Goal: Task Accomplishment & Management: Use online tool/utility

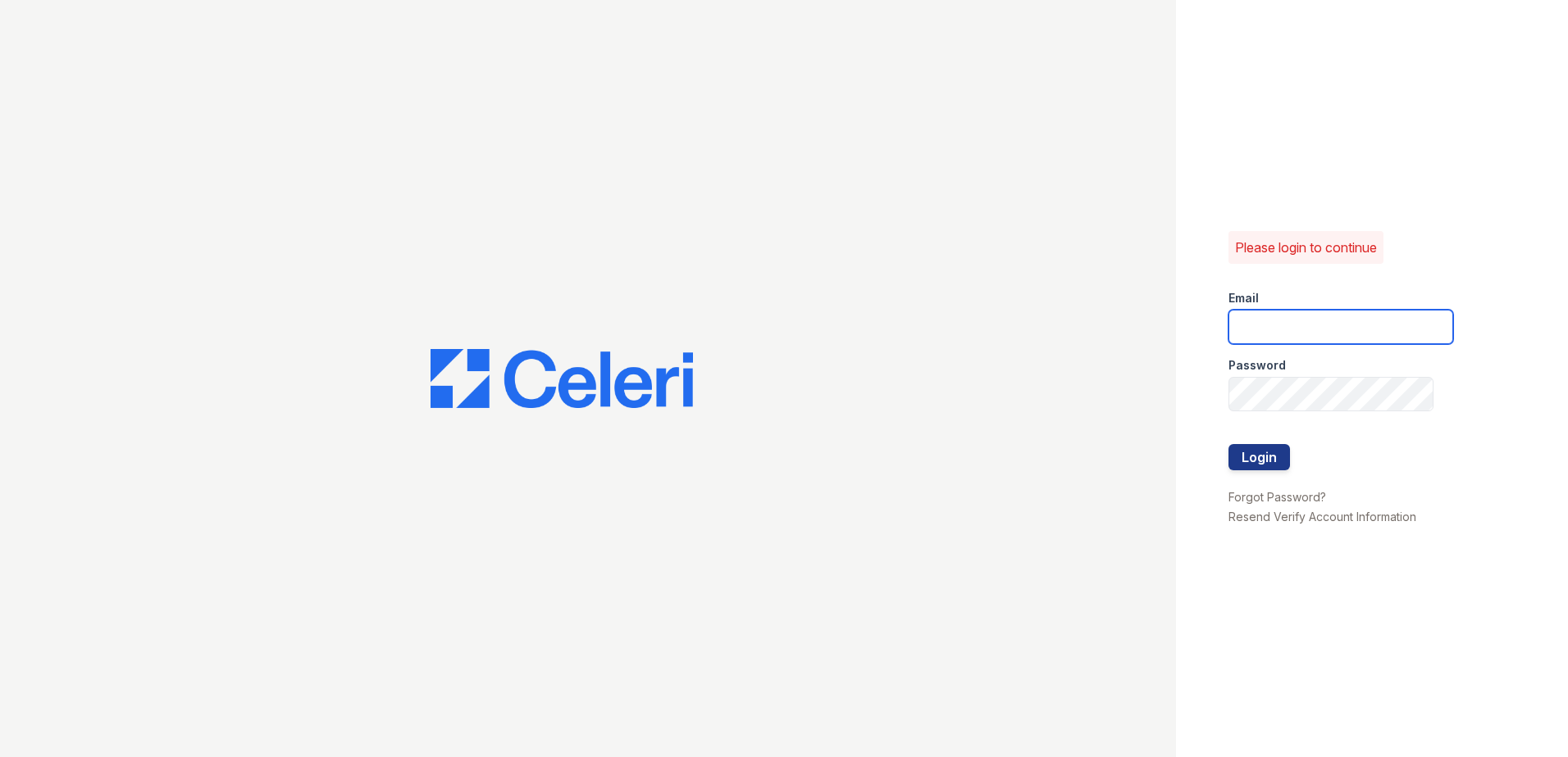
click at [1330, 333] on input "email" at bounding box center [1341, 327] width 225 height 34
type input "renewtowneoaks@trinity-pm.com"
click at [1274, 461] on button "Login" at bounding box center [1259, 457] width 61 height 26
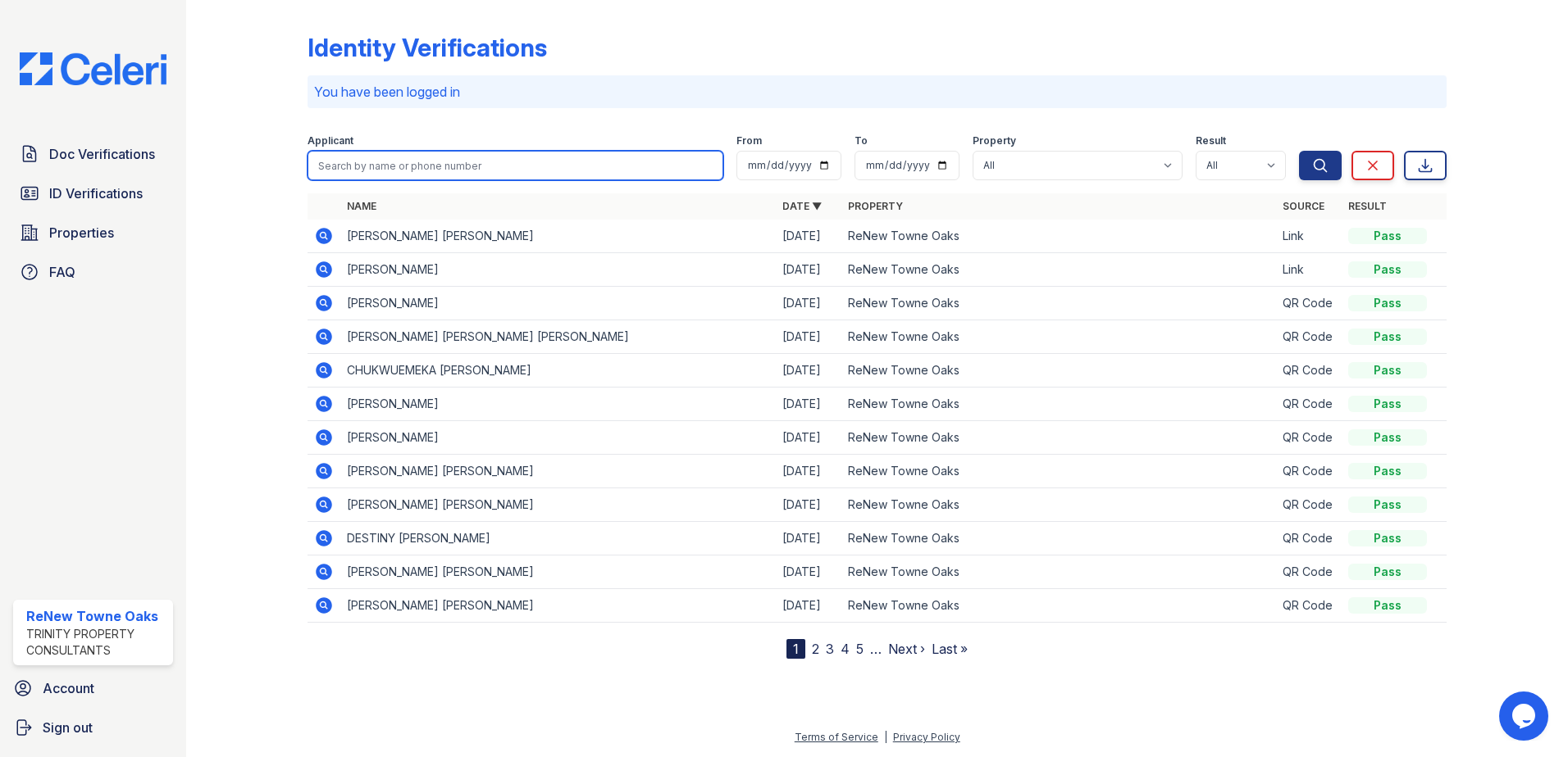
click at [433, 156] on input "search" at bounding box center [515, 165] width 416 height 30
type input "jacob"
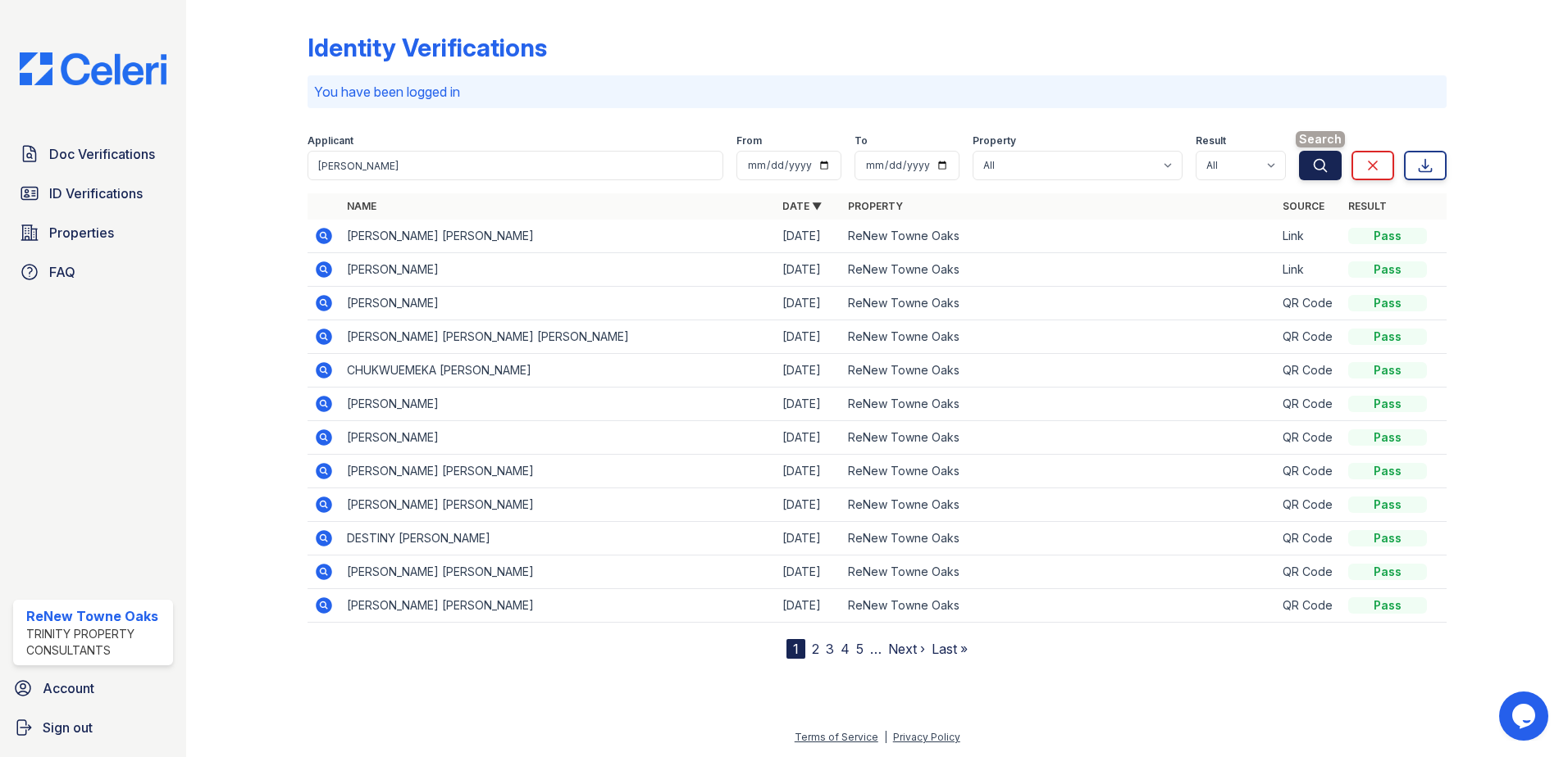
click at [1318, 174] on button "Search" at bounding box center [1320, 165] width 42 height 30
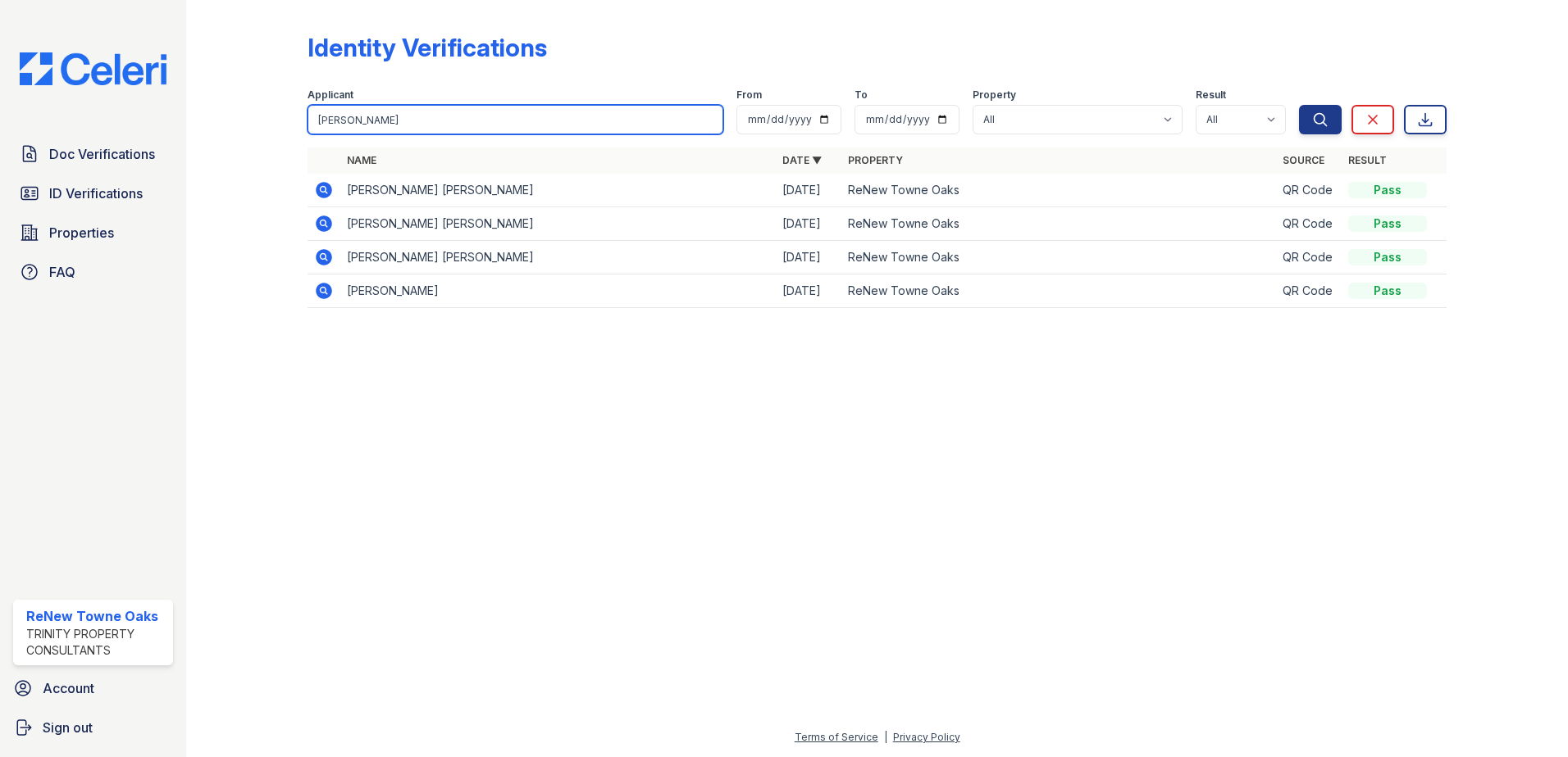
drag, startPoint x: 380, startPoint y: 133, endPoint x: 281, endPoint y: 125, distance: 99.3
click at [281, 125] on div "Identity Verifications Filter Applicant jacob From To Property All ReNew Towne …" at bounding box center [877, 175] width 1330 height 351
type input "dickson"
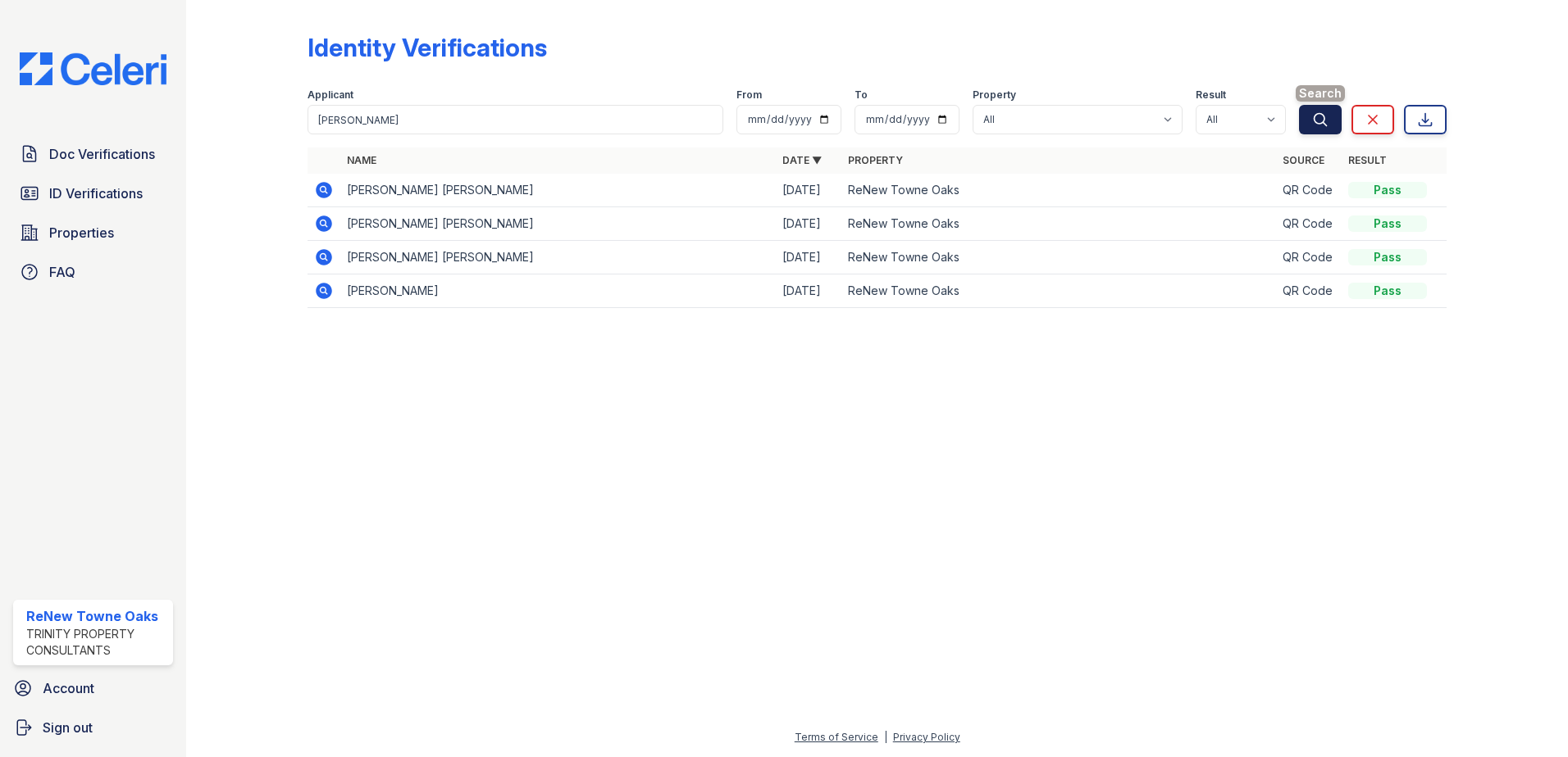
click at [1316, 107] on button "Search" at bounding box center [1320, 120] width 42 height 30
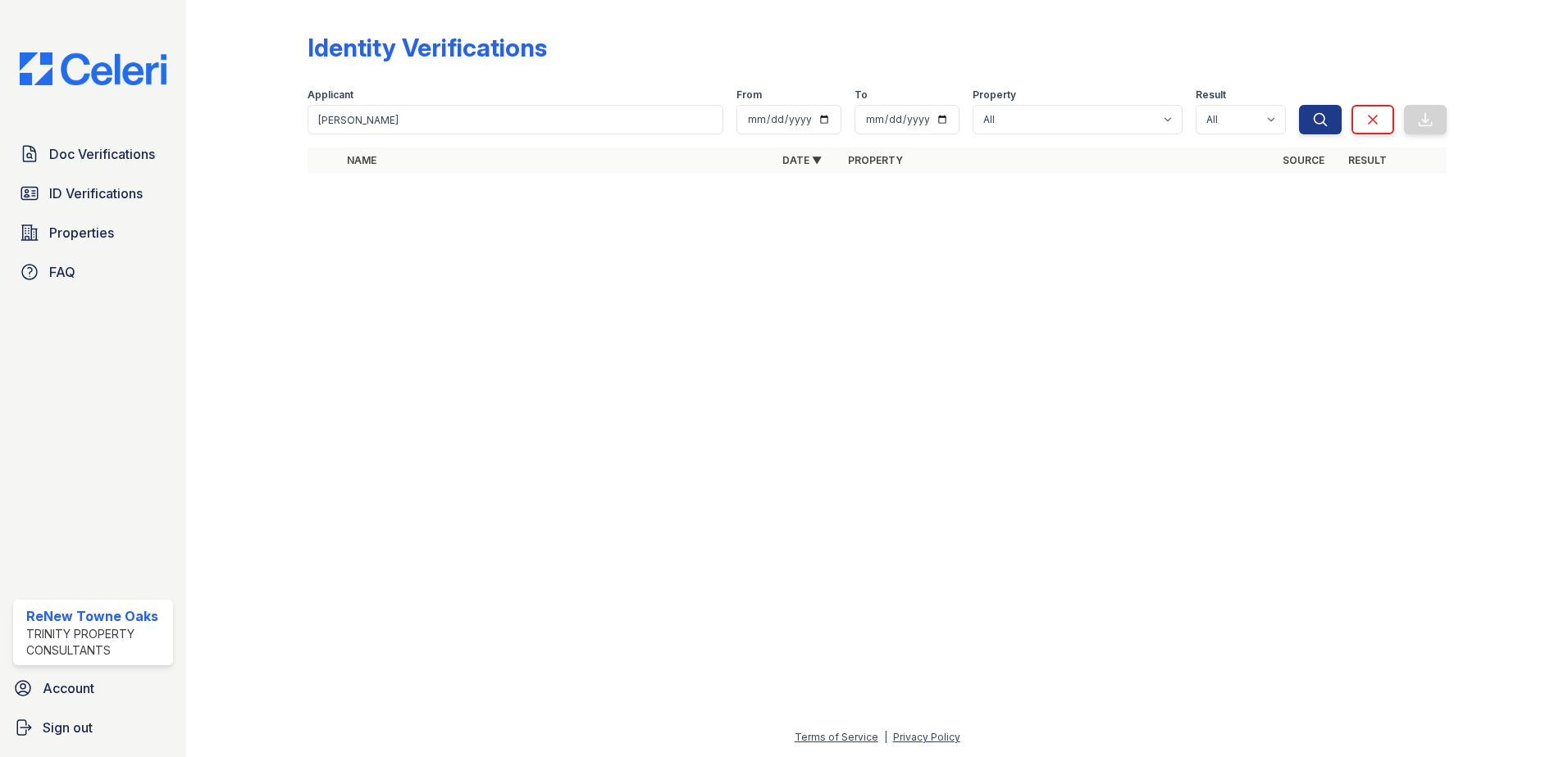
click at [1371, 211] on div "Identity Verifications Filter Applicant dickson From To Property All ReNew Town…" at bounding box center [877, 108] width 1330 height 217
click at [1218, 741] on div "Terms of Service | Privacy Policy" at bounding box center [877, 742] width 1330 height 30
